Goal: Information Seeking & Learning: Learn about a topic

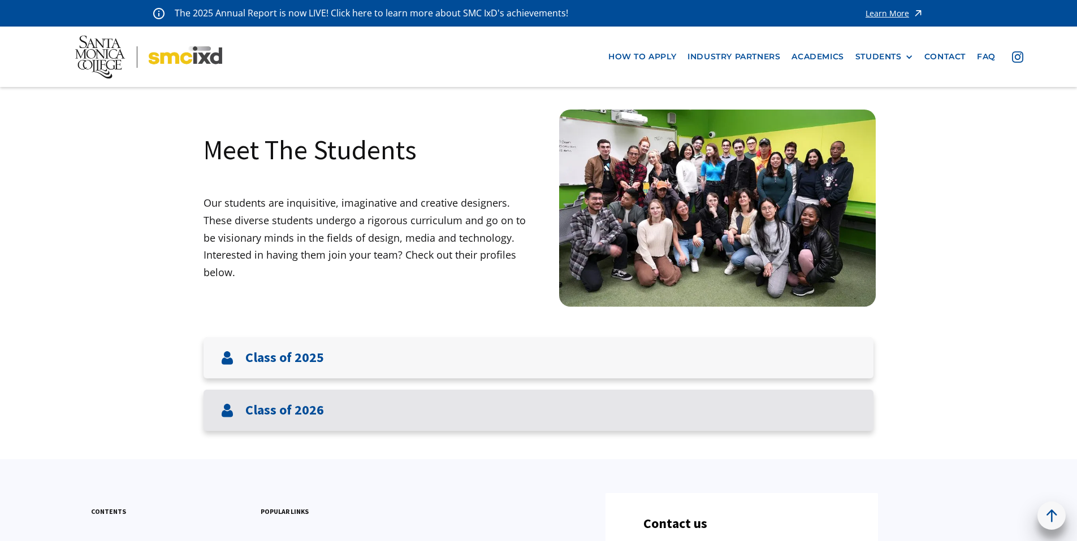
click at [298, 417] on h3 "Class of 2026" at bounding box center [284, 410] width 79 height 16
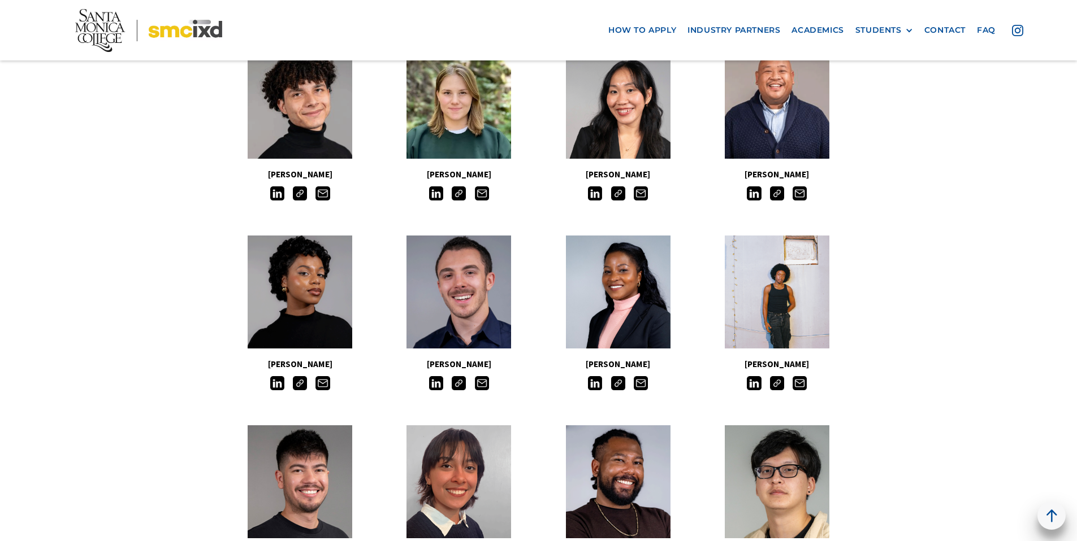
scroll to position [372, 0]
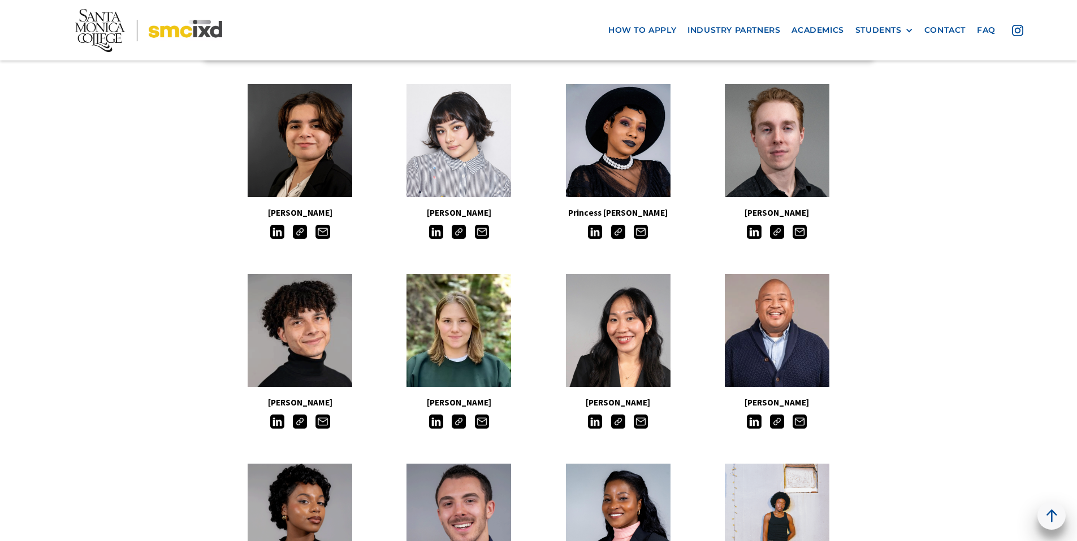
click at [767, 234] on div at bounding box center [776, 231] width 159 height 18
click at [775, 234] on img at bounding box center [777, 232] width 14 height 14
click at [776, 424] on img at bounding box center [777, 422] width 14 height 14
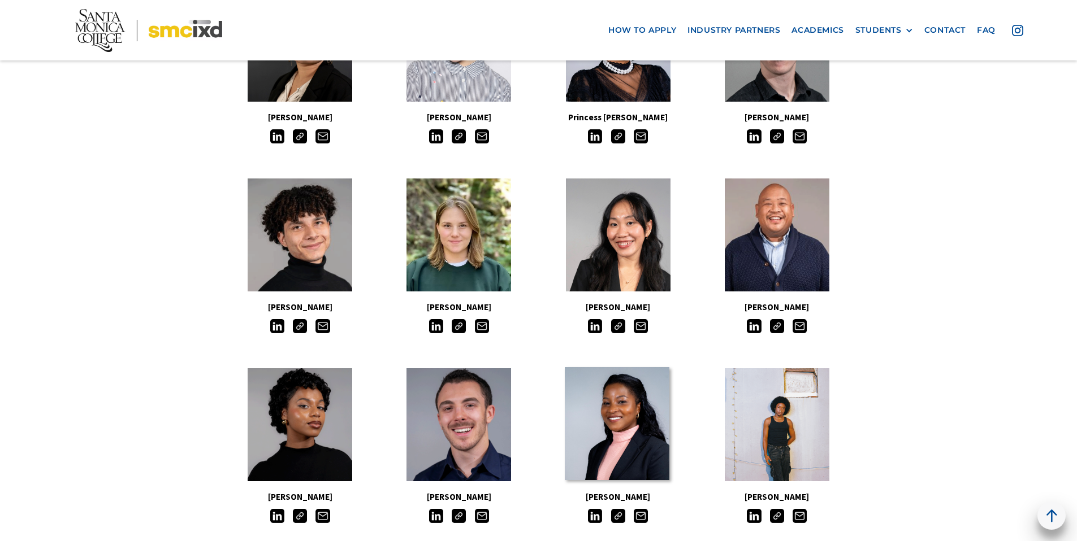
scroll to position [494, 0]
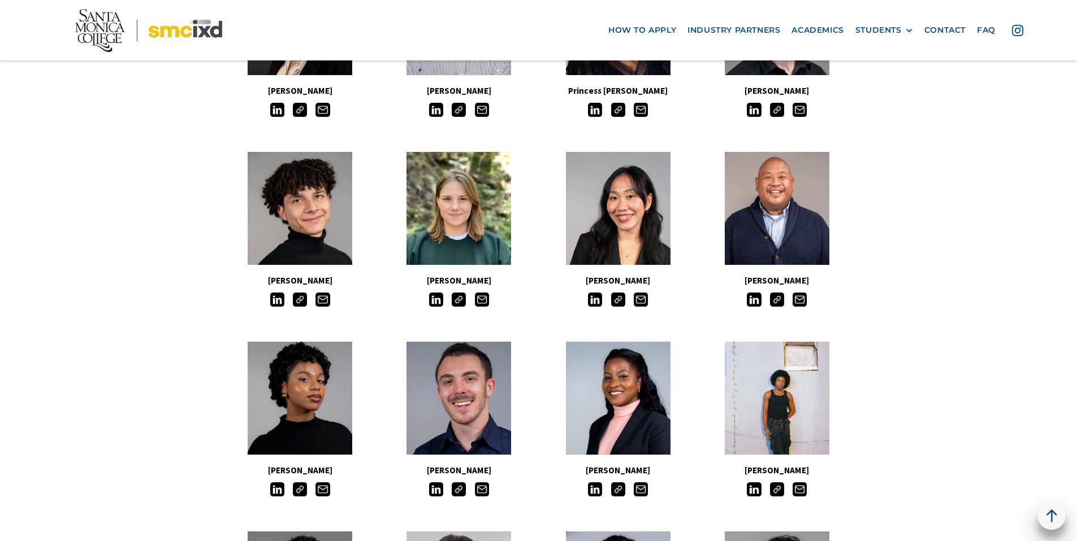
click at [465, 301] on img at bounding box center [459, 300] width 14 height 14
click at [454, 303] on img at bounding box center [459, 300] width 14 height 14
click at [457, 300] on img at bounding box center [459, 300] width 14 height 14
click at [463, 298] on img at bounding box center [459, 300] width 14 height 14
click at [459, 302] on img at bounding box center [459, 300] width 14 height 14
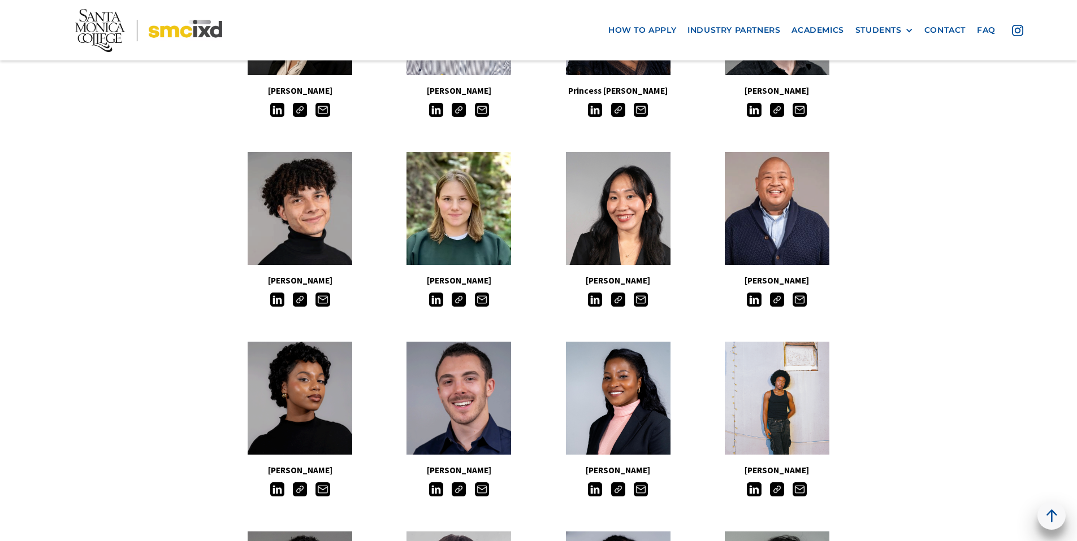
click at [459, 302] on img at bounding box center [459, 300] width 14 height 14
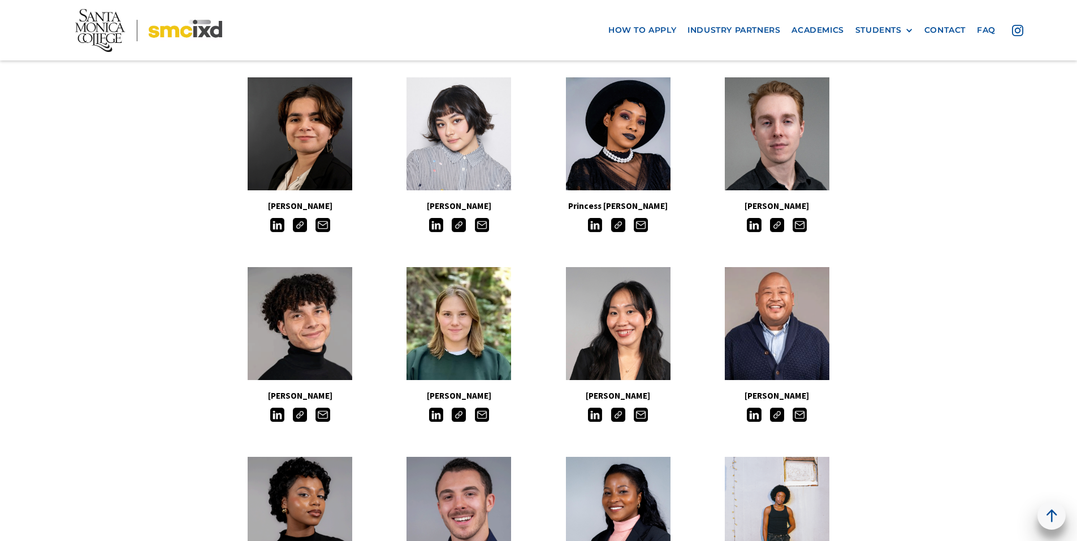
scroll to position [378, 0]
click at [297, 417] on img at bounding box center [300, 416] width 14 height 14
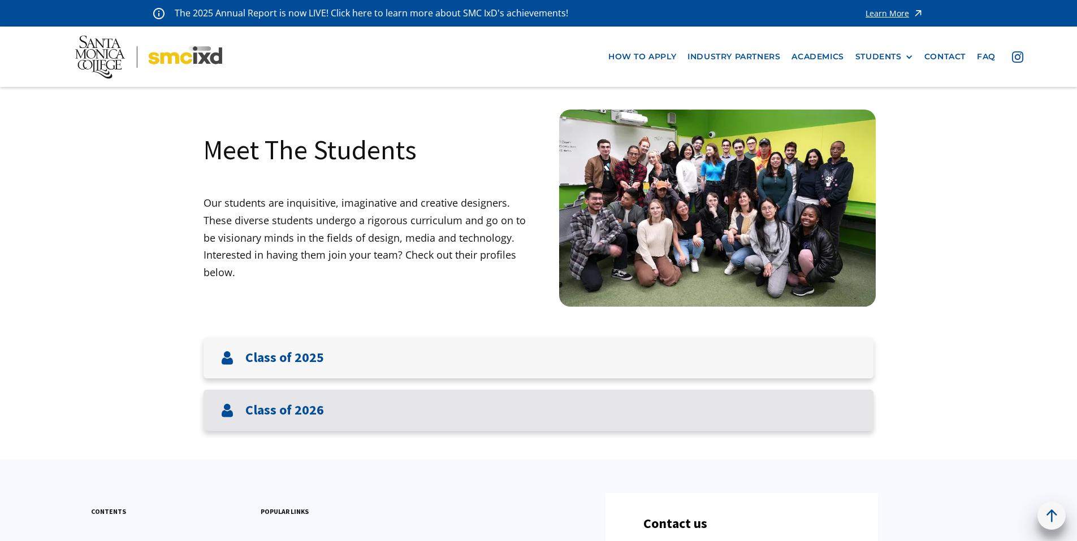
click at [332, 426] on div "Class of 2026" at bounding box center [538, 410] width 670 height 41
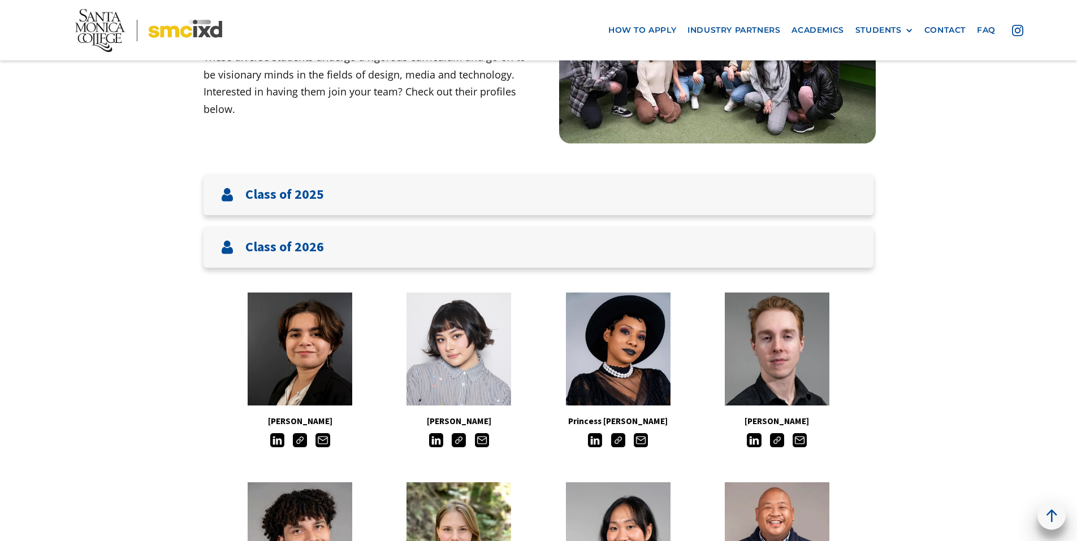
scroll to position [219, 0]
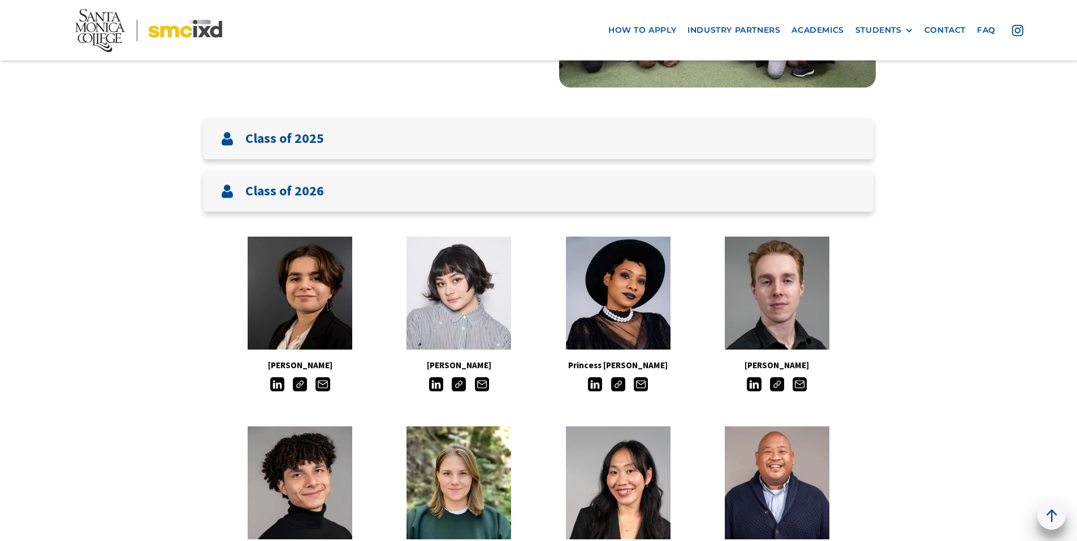
click at [301, 388] on img at bounding box center [300, 385] width 14 height 14
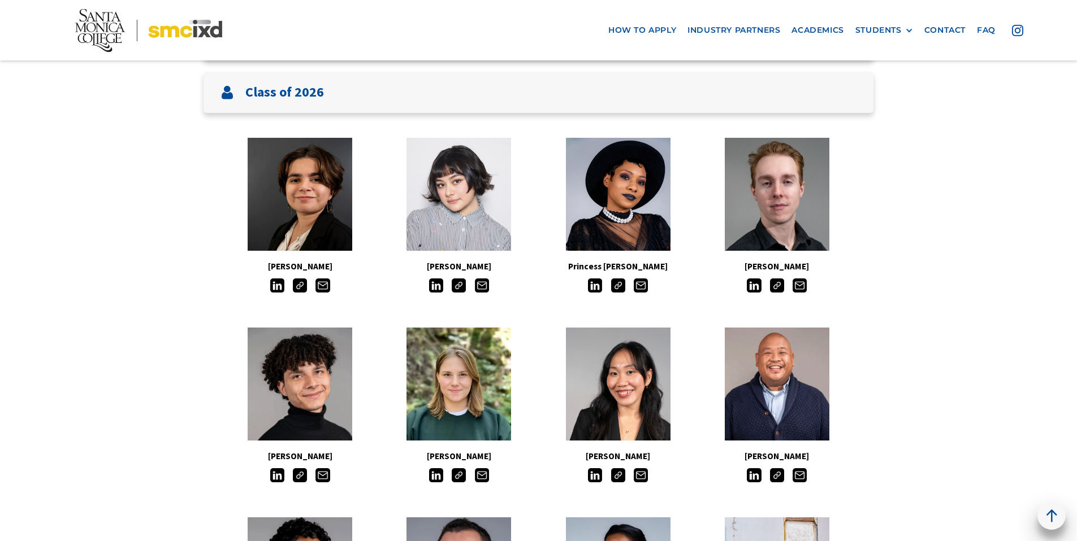
scroll to position [319, 0]
click at [294, 476] on img at bounding box center [300, 475] width 14 height 14
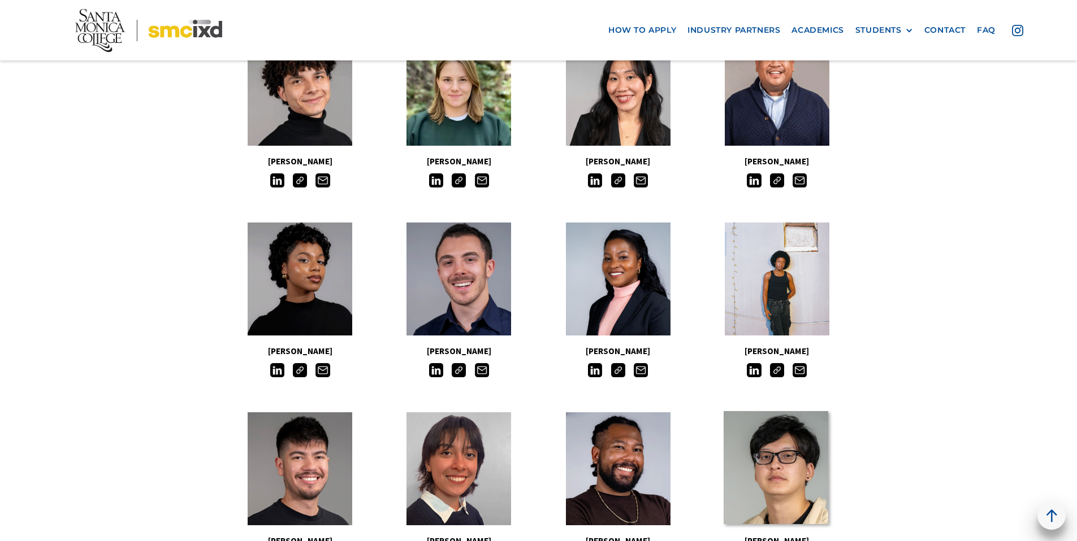
scroll to position [644, 0]
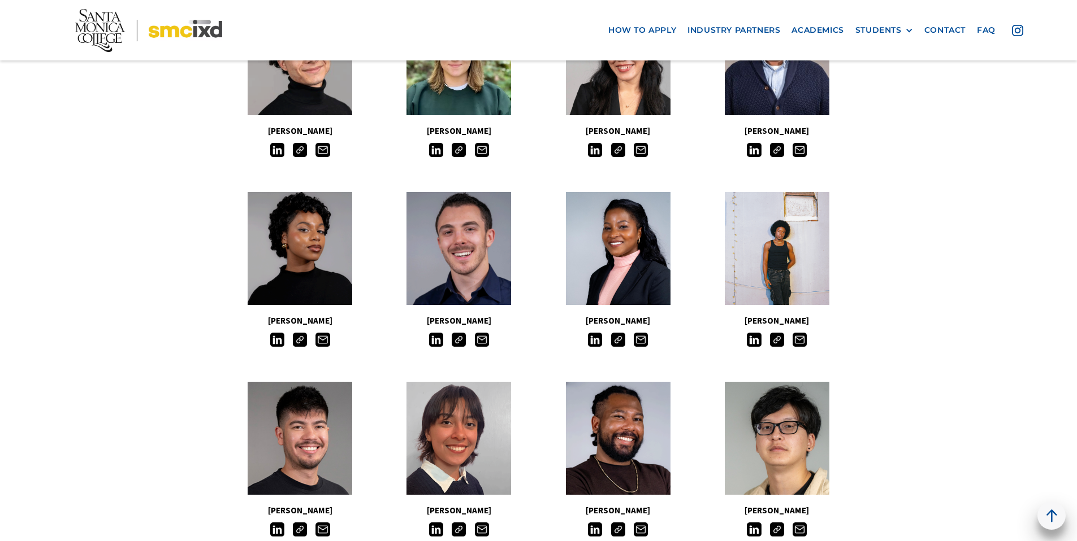
click at [296, 530] on img at bounding box center [300, 530] width 14 height 14
click at [307, 541] on div "[PERSON_NAME]" at bounding box center [299, 459] width 159 height 166
click at [307, 538] on div "[PERSON_NAME]" at bounding box center [299, 459] width 159 height 166
click at [305, 533] on img at bounding box center [300, 530] width 14 height 14
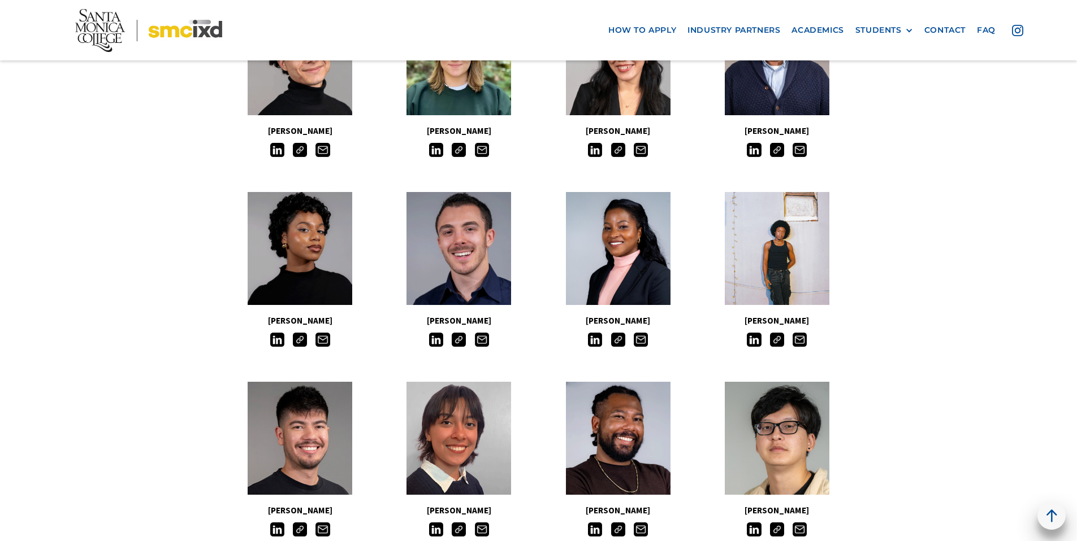
click at [305, 533] on img at bounding box center [300, 530] width 14 height 14
click at [774, 339] on img at bounding box center [777, 340] width 14 height 14
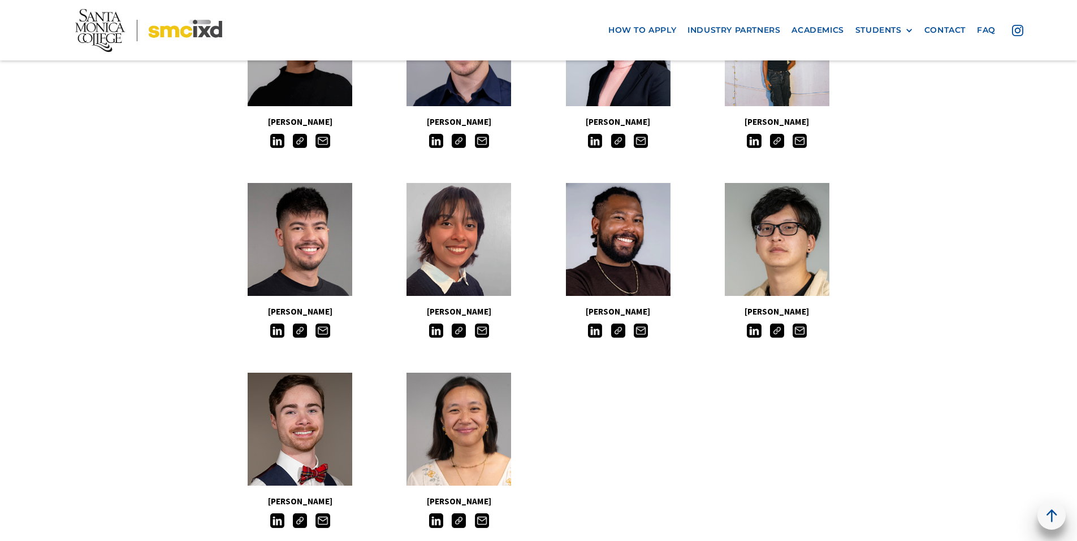
scroll to position [860, 0]
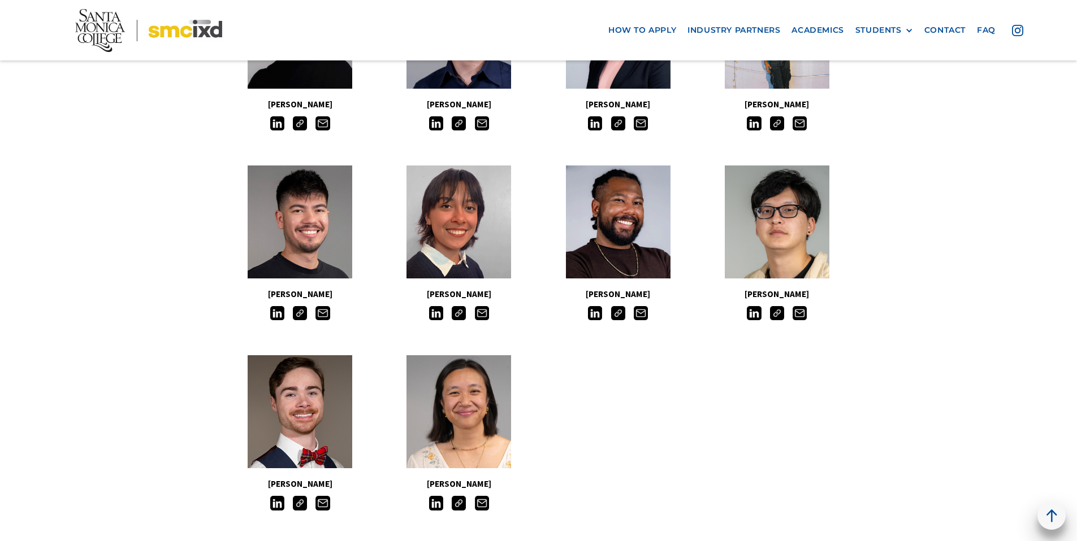
click at [298, 511] on div "[PERSON_NAME]" at bounding box center [299, 433] width 159 height 166
click at [300, 509] on img at bounding box center [300, 503] width 14 height 14
click at [300, 501] on img at bounding box center [300, 503] width 14 height 14
click at [777, 315] on img at bounding box center [777, 313] width 14 height 14
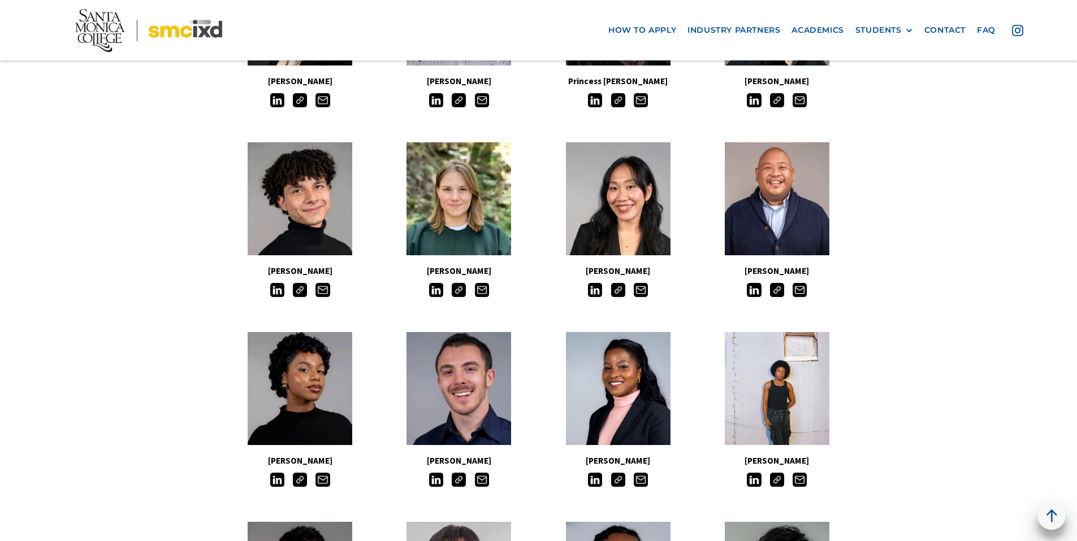
scroll to position [504, 0]
click at [616, 481] on img at bounding box center [618, 479] width 14 height 14
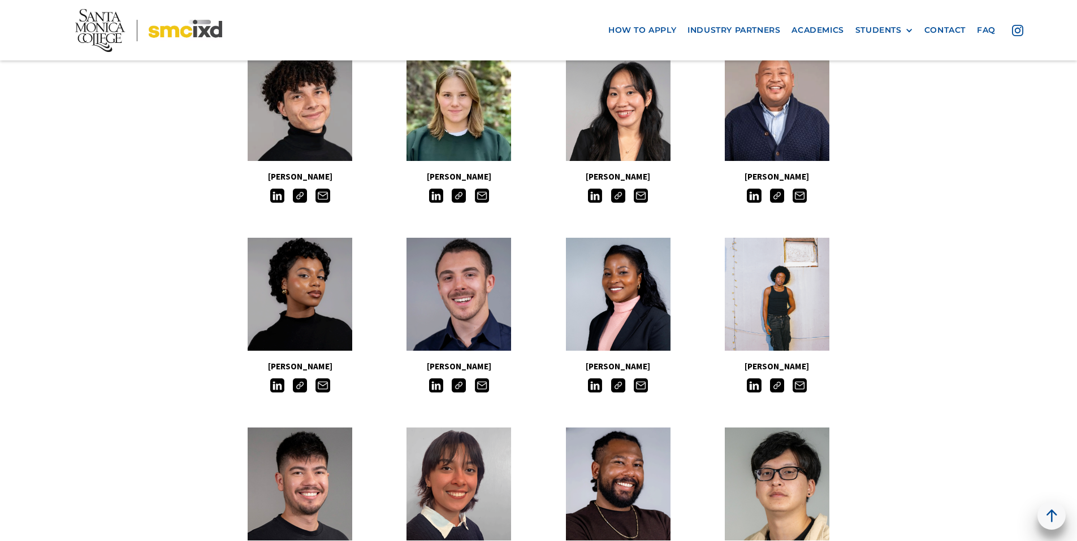
scroll to position [999, 0]
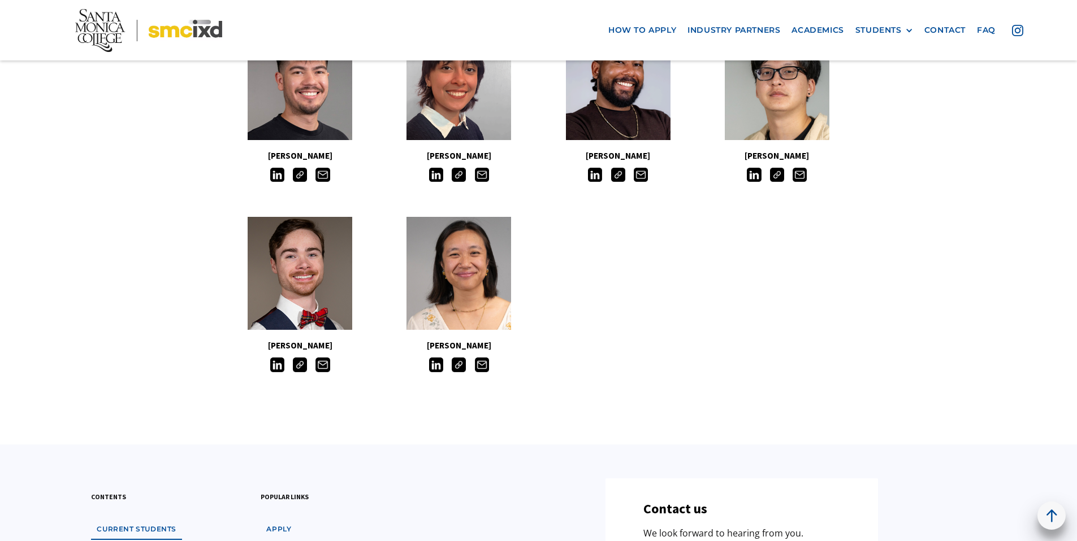
click at [453, 173] on img at bounding box center [459, 175] width 14 height 14
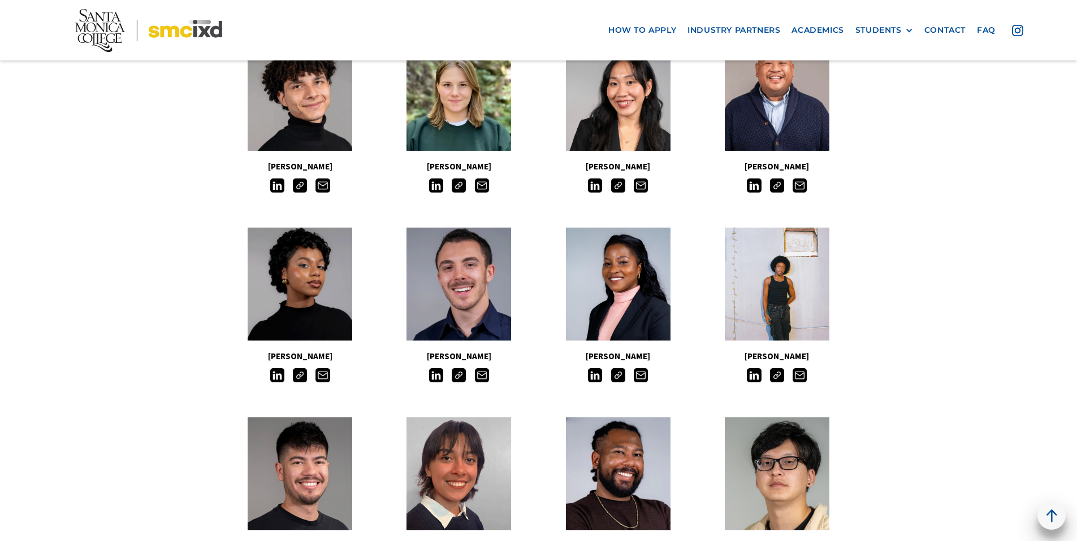
scroll to position [359, 0]
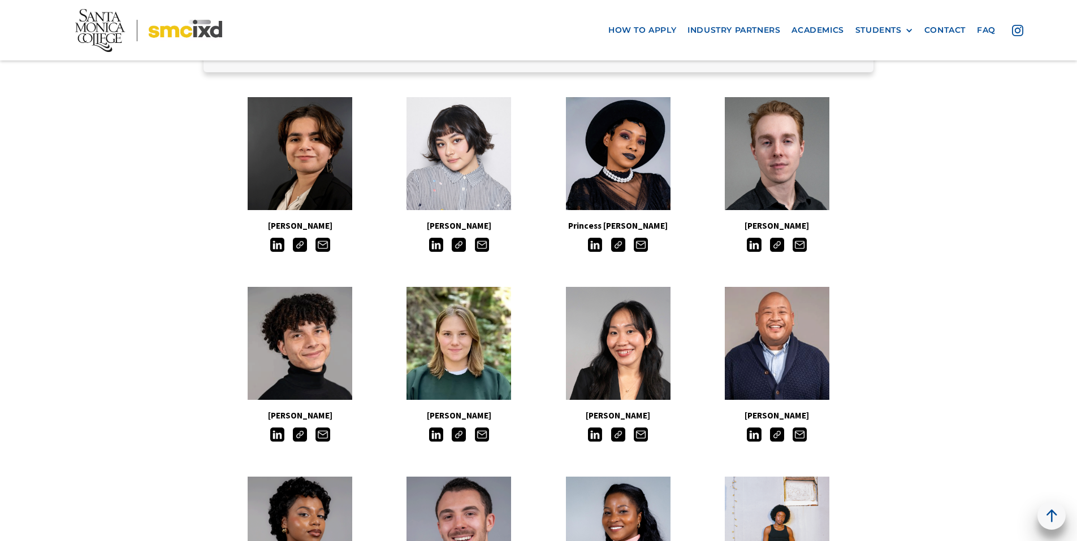
click at [295, 244] on img at bounding box center [300, 245] width 14 height 14
